Goal: Task Accomplishment & Management: Manage account settings

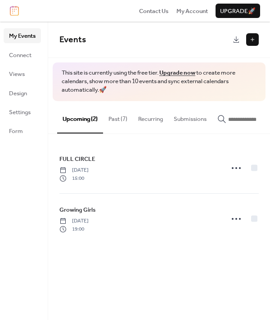
click at [121, 118] on button "Past (7)" at bounding box center [118, 116] width 30 height 31
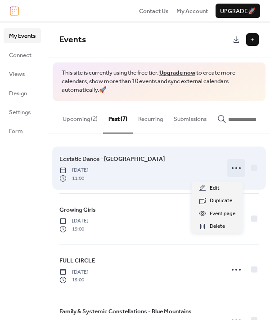
click at [232, 169] on icon at bounding box center [236, 168] width 14 height 14
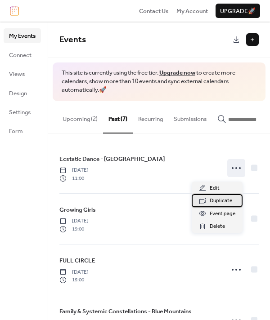
click at [227, 198] on span "Duplicate" at bounding box center [220, 200] width 22 height 9
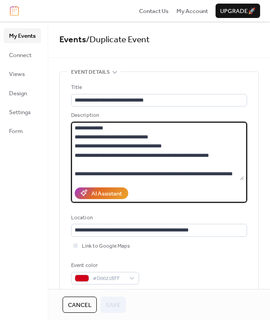
drag, startPoint x: 75, startPoint y: 126, endPoint x: 231, endPoint y: 156, distance: 158.4
click at [231, 156] on textarea at bounding box center [157, 151] width 173 height 58
paste textarea
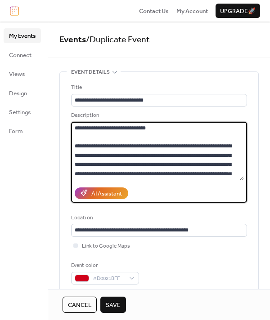
drag, startPoint x: 164, startPoint y: 125, endPoint x: 40, endPoint y: 120, distance: 124.1
click at [40, 120] on div "**********" at bounding box center [135, 171] width 270 height 298
paste textarea "**********"
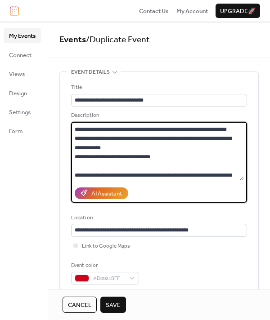
click at [82, 164] on textarea at bounding box center [157, 151] width 173 height 58
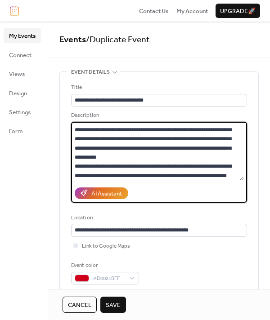
scroll to position [0, 0]
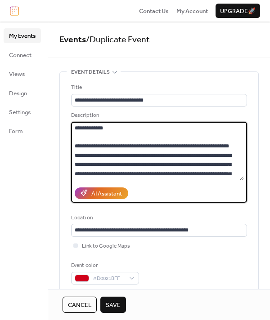
click at [94, 138] on textarea at bounding box center [157, 151] width 173 height 58
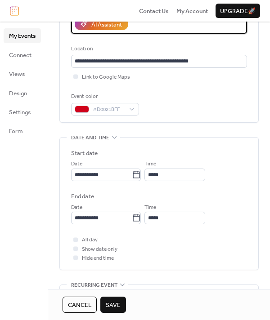
scroll to position [180, 0]
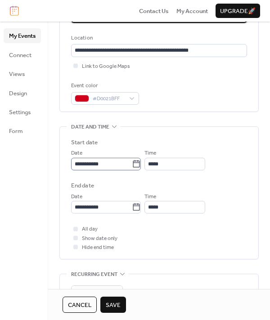
type textarea "**********"
click at [141, 165] on icon at bounding box center [136, 164] width 9 height 9
click at [132, 165] on input "**********" at bounding box center [101, 164] width 61 height 13
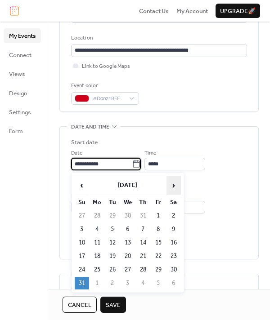
click at [174, 185] on span "›" at bounding box center [173, 185] width 13 height 18
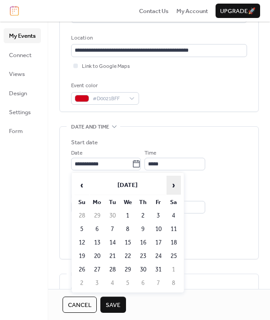
click at [172, 184] on span "›" at bounding box center [173, 185] width 13 height 18
click at [80, 230] on td "2" at bounding box center [82, 229] width 14 height 13
type input "**********"
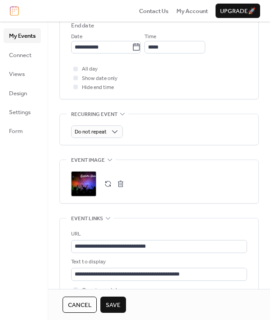
scroll to position [360, 0]
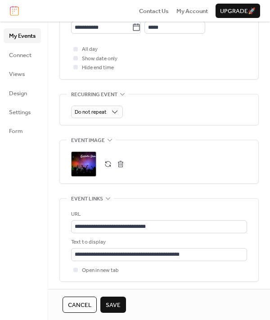
click at [120, 164] on button "button" at bounding box center [120, 164] width 13 height 13
click at [80, 162] on icon at bounding box center [83, 164] width 14 height 14
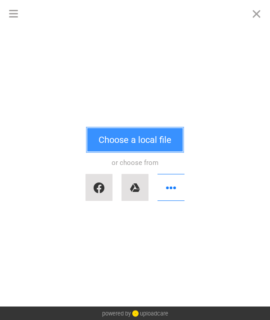
click at [136, 137] on button "Choose a local file" at bounding box center [134, 139] width 95 height 23
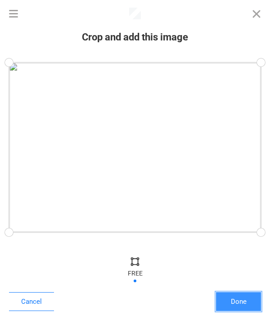
click at [242, 295] on button "Done" at bounding box center [238, 301] width 45 height 19
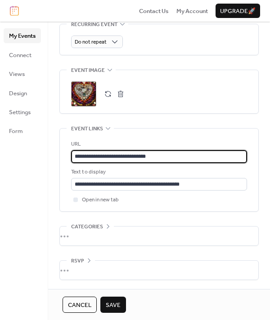
scroll to position [0, 0]
drag, startPoint x: 184, startPoint y: 157, endPoint x: -63, endPoint y: 157, distance: 247.6
click at [0, 157] on html "**********" at bounding box center [135, 160] width 270 height 320
paste input "text"
type input "**********"
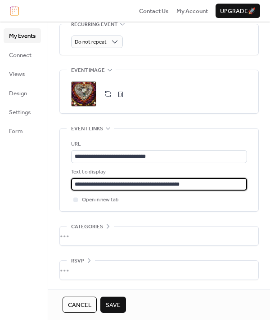
drag, startPoint x: 120, startPoint y: 182, endPoint x: 215, endPoint y: 182, distance: 95.3
click at [215, 182] on input "**********" at bounding box center [159, 184] width 176 height 13
paste input "text"
type input "**********"
click at [109, 303] on span "Save" at bounding box center [113, 305] width 15 height 9
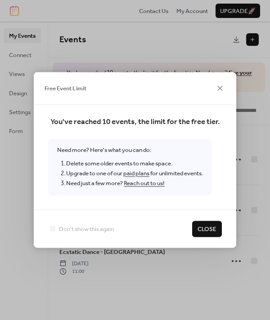
click at [208, 225] on span "Close" at bounding box center [206, 229] width 19 height 9
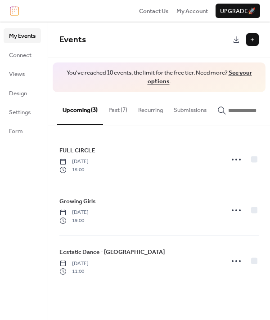
click at [120, 110] on button "Past (7)" at bounding box center [118, 107] width 30 height 31
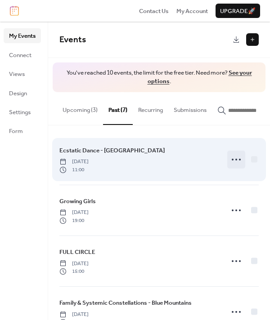
click at [235, 160] on circle at bounding box center [236, 160] width 2 height 2
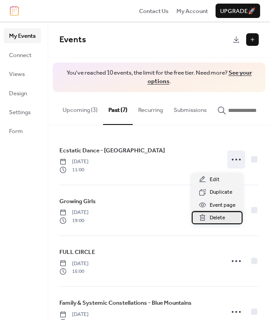
click at [225, 214] on div "Delete" at bounding box center [216, 217] width 51 height 13
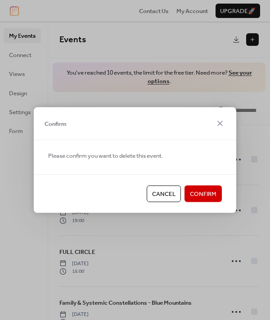
click at [212, 193] on span "Confirm" at bounding box center [203, 194] width 27 height 9
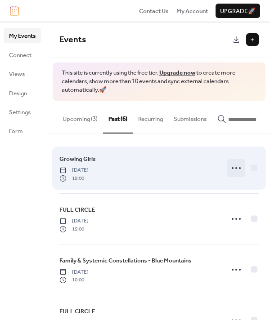
click at [231, 171] on icon at bounding box center [236, 168] width 14 height 14
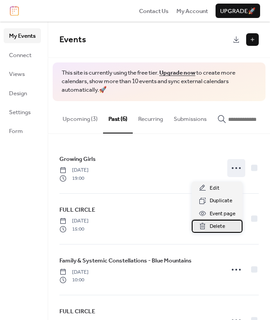
click at [221, 227] on span "Delete" at bounding box center [216, 226] width 15 height 9
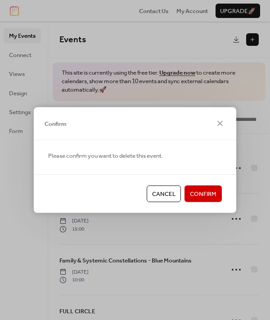
click at [213, 190] on span "Confirm" at bounding box center [203, 194] width 27 height 9
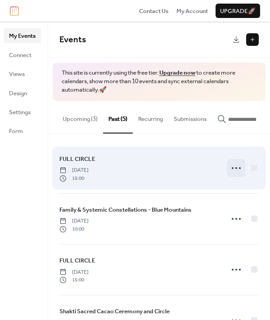
click at [231, 171] on icon at bounding box center [236, 168] width 14 height 14
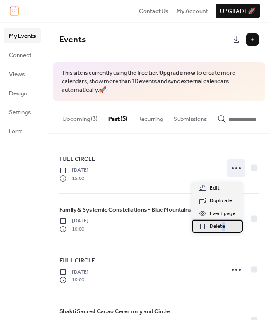
click at [224, 227] on span "Delete" at bounding box center [216, 226] width 15 height 9
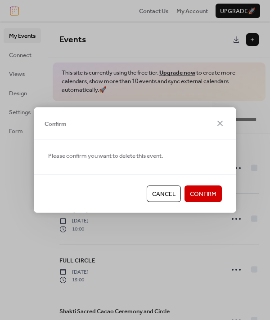
click at [208, 191] on span "Confirm" at bounding box center [203, 194] width 27 height 9
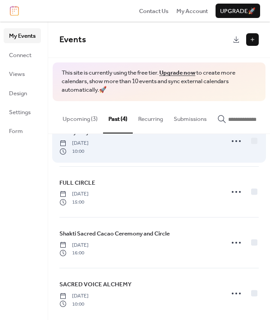
scroll to position [37, 0]
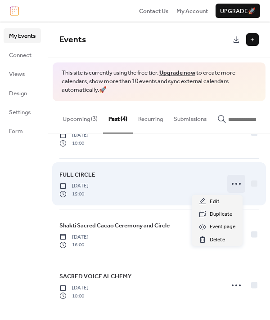
click at [233, 183] on icon at bounding box center [236, 184] width 14 height 14
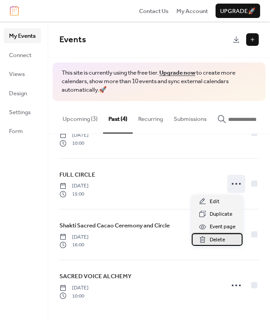
click at [221, 238] on span "Delete" at bounding box center [216, 239] width 15 height 9
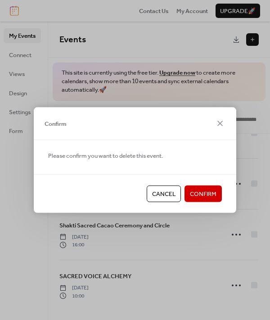
click at [213, 191] on span "Confirm" at bounding box center [203, 194] width 27 height 9
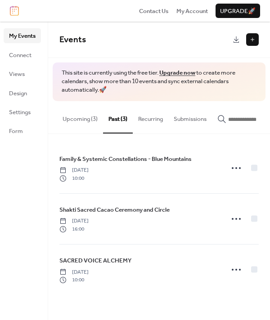
click at [73, 120] on button "Upcoming (3)" at bounding box center [80, 116] width 46 height 31
